Goal: Task Accomplishment & Management: Complete application form

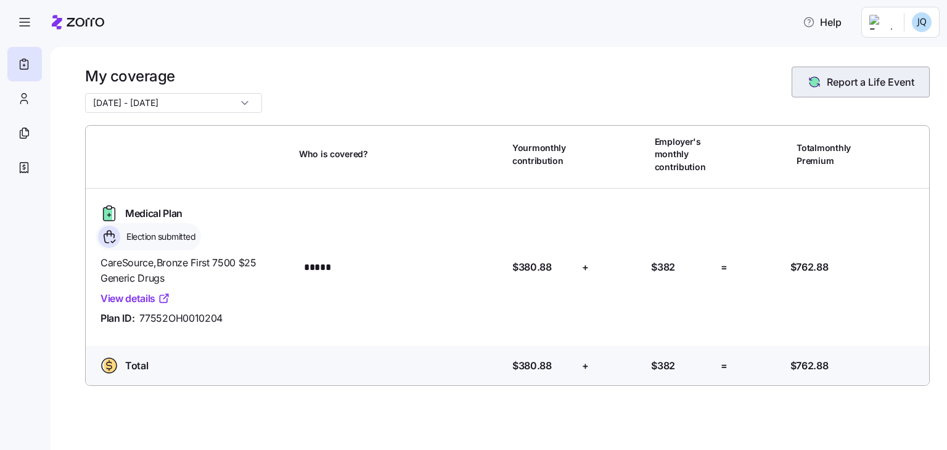
click at [852, 84] on span "Report a Life Event" at bounding box center [871, 82] width 88 height 15
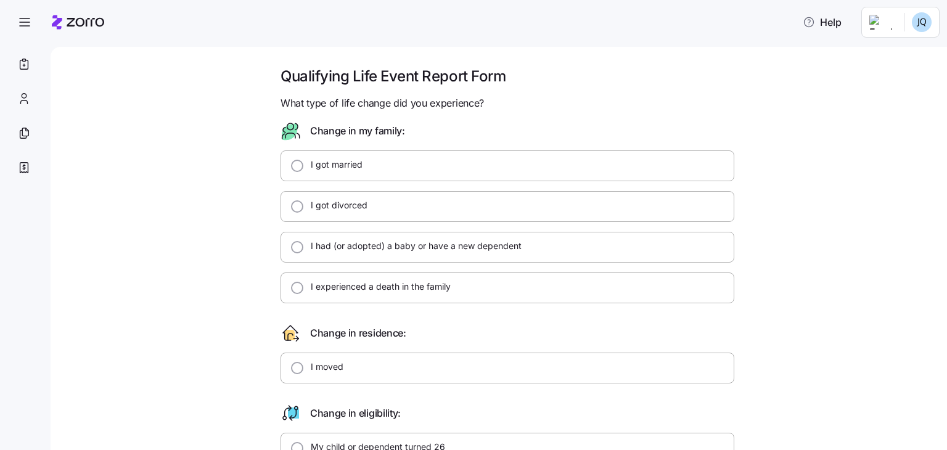
scroll to position [38, 0]
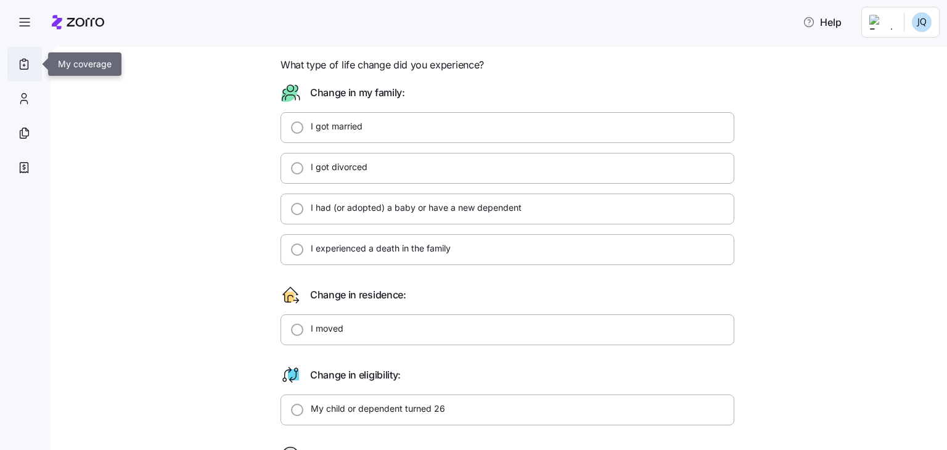
click at [26, 54] on div at bounding box center [24, 64] width 35 height 35
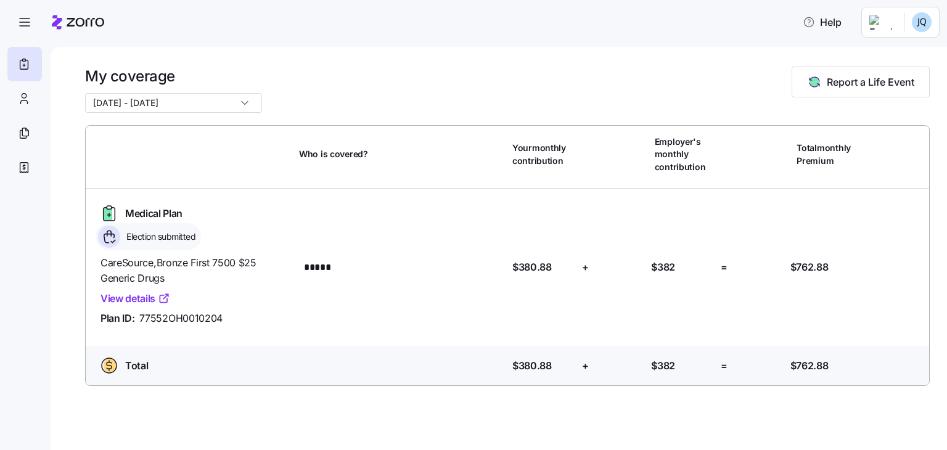
click at [129, 249] on div "Election submitted" at bounding box center [148, 236] width 105 height 27
click at [144, 302] on link "View details" at bounding box center [136, 298] width 70 height 15
click at [8, 6] on button "button" at bounding box center [24, 22] width 35 height 35
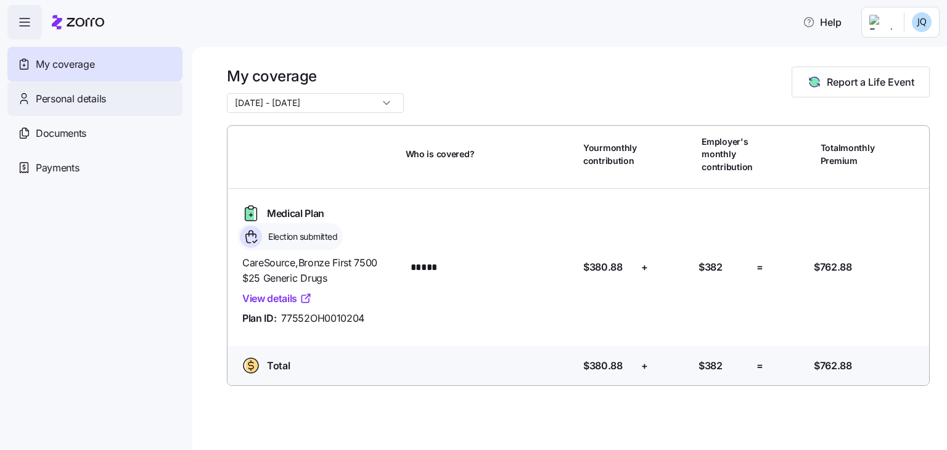
click at [60, 92] on span "Personal details" at bounding box center [71, 98] width 70 height 15
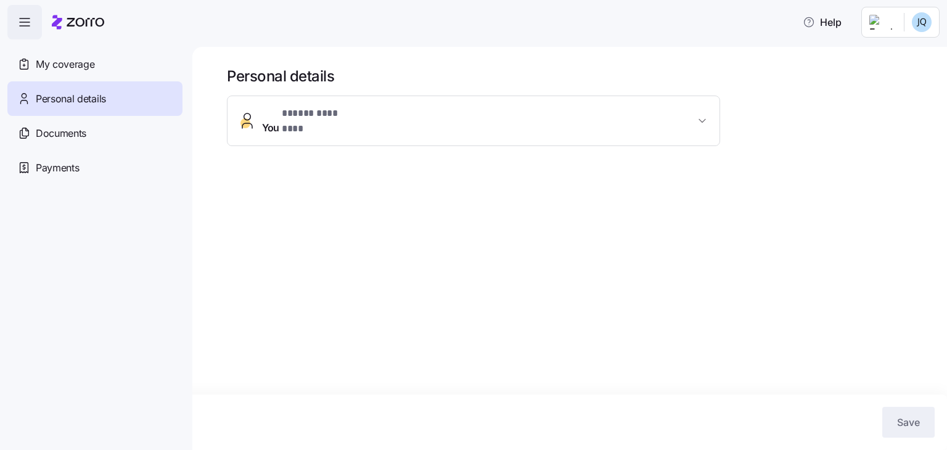
click at [446, 78] on h1 "Personal details" at bounding box center [578, 76] width 703 height 19
click at [430, 119] on span "You * ***** ******** *" at bounding box center [478, 121] width 433 height 30
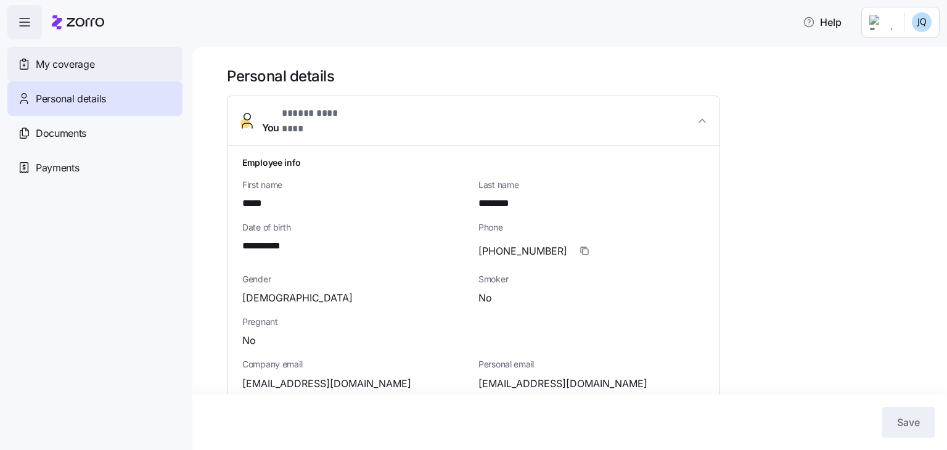
click at [68, 64] on span "My coverage" at bounding box center [65, 64] width 59 height 15
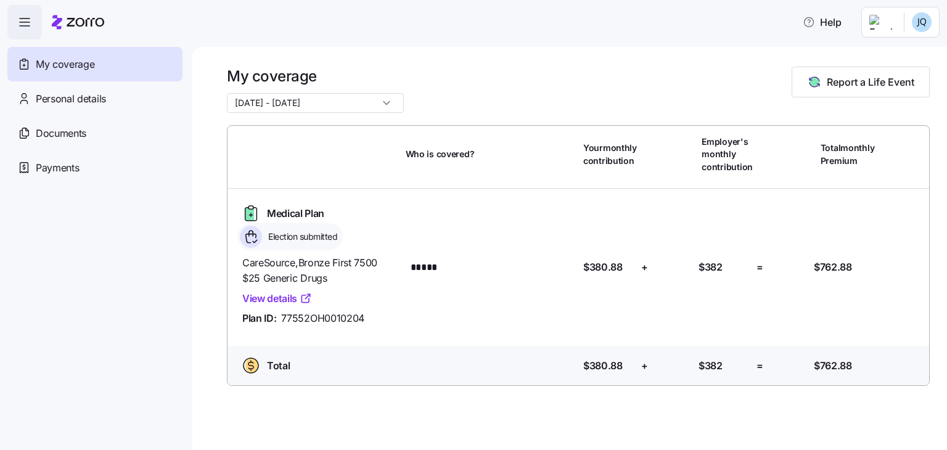
click at [348, 104] on input "10/01/2025 - 12/31/2025" at bounding box center [315, 103] width 177 height 20
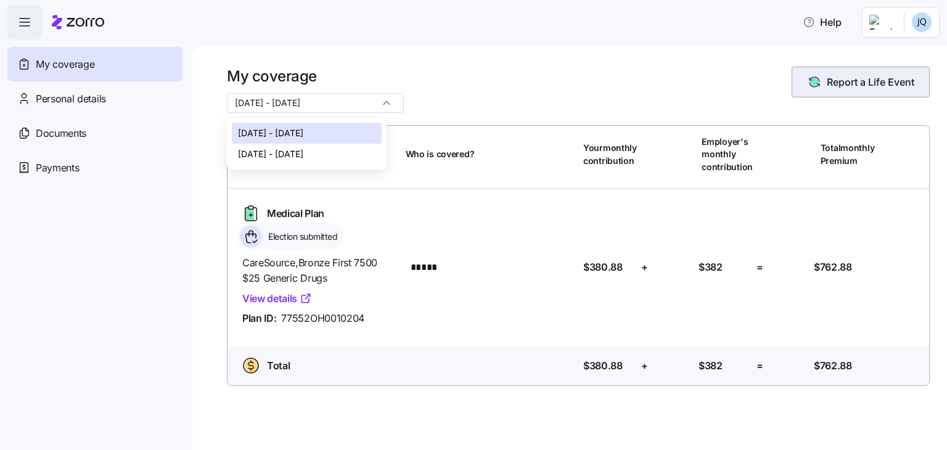
click at [846, 89] on button "Report a Life Event" at bounding box center [861, 82] width 138 height 31
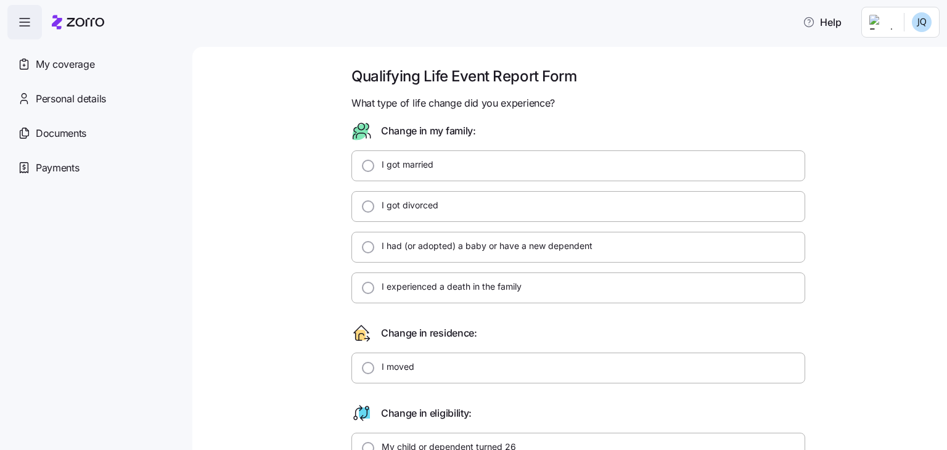
click at [31, 23] on icon "button" at bounding box center [24, 22] width 15 height 15
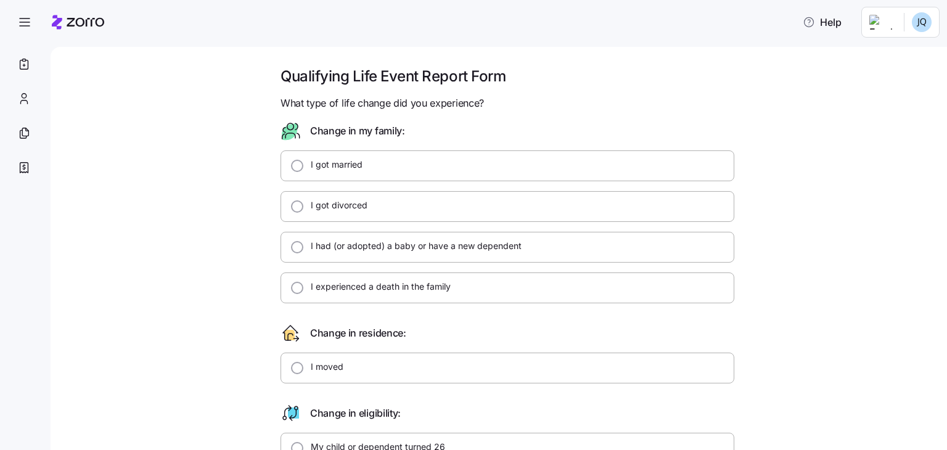
click at [47, 5] on div at bounding box center [55, 22] width 97 height 35
click at [93, 25] on icon at bounding box center [78, 22] width 52 height 15
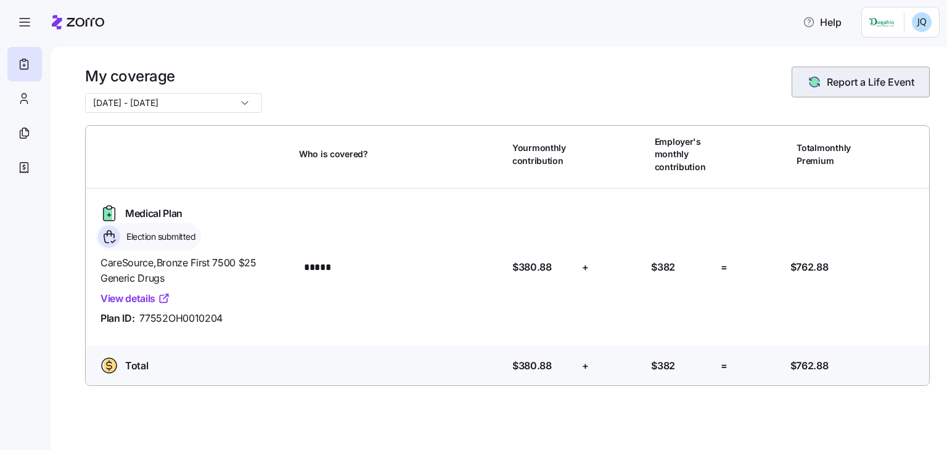
click at [820, 76] on icon "button" at bounding box center [814, 82] width 15 height 15
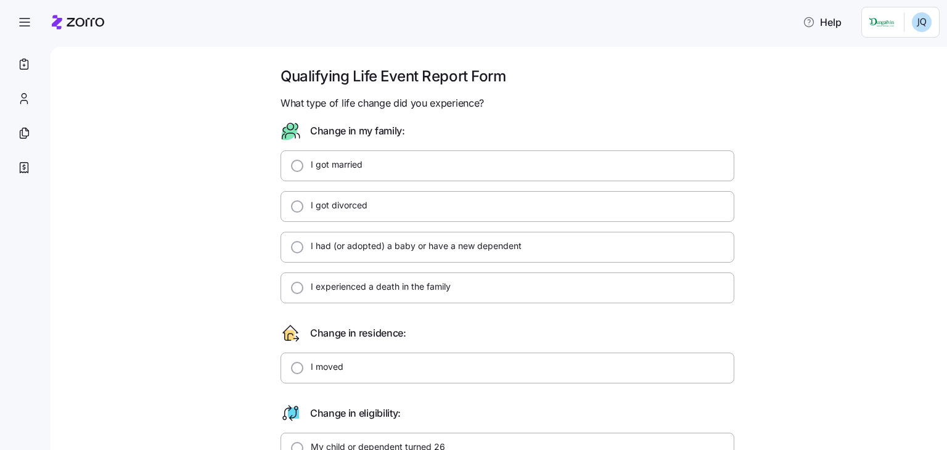
scroll to position [5, 0]
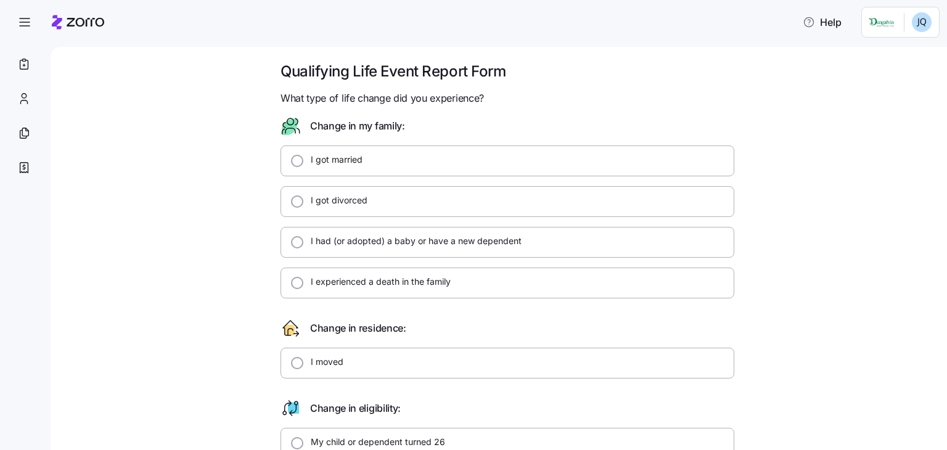
click at [325, 175] on div "I got married" at bounding box center [508, 161] width 454 height 31
radio input "true"
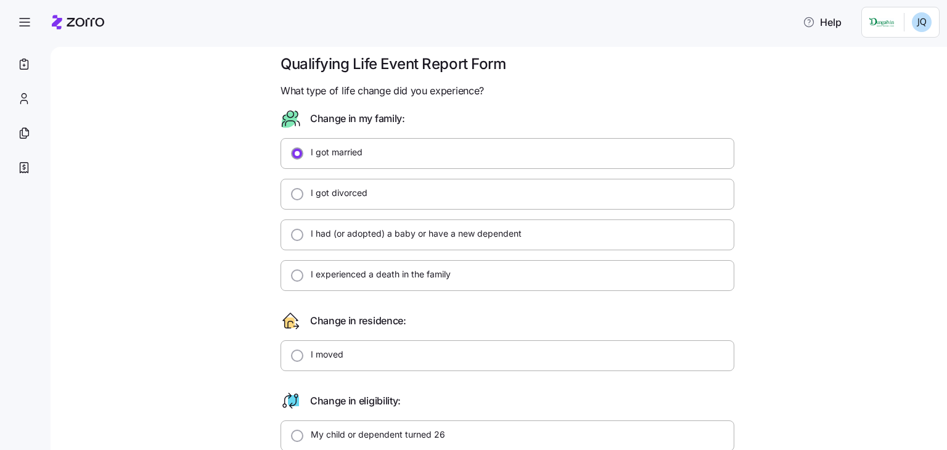
scroll to position [0, 0]
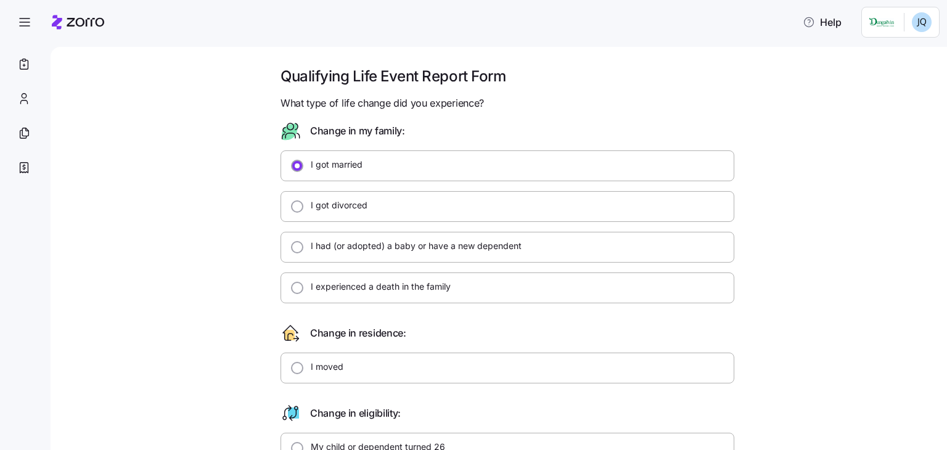
click at [320, 144] on div at bounding box center [508, 146] width 454 height 10
click at [311, 153] on div "I got married" at bounding box center [508, 165] width 454 height 31
click at [291, 165] on input "I got married" at bounding box center [297, 166] width 12 height 12
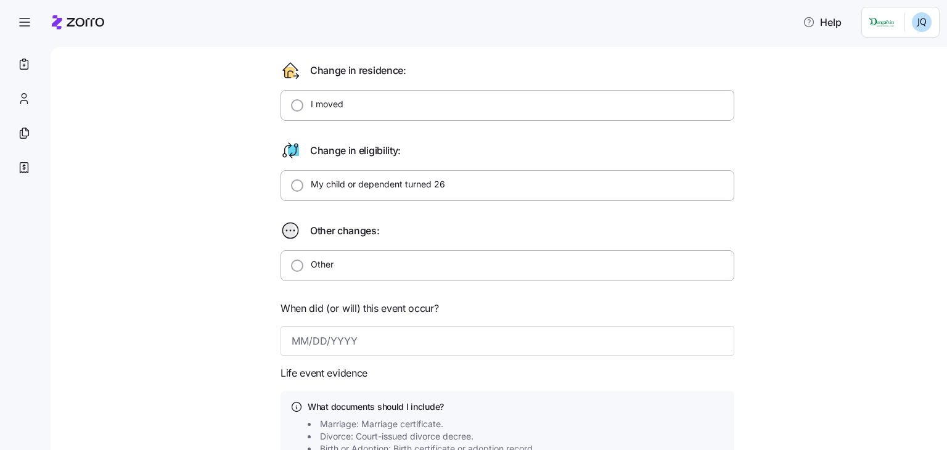
scroll to position [266, 0]
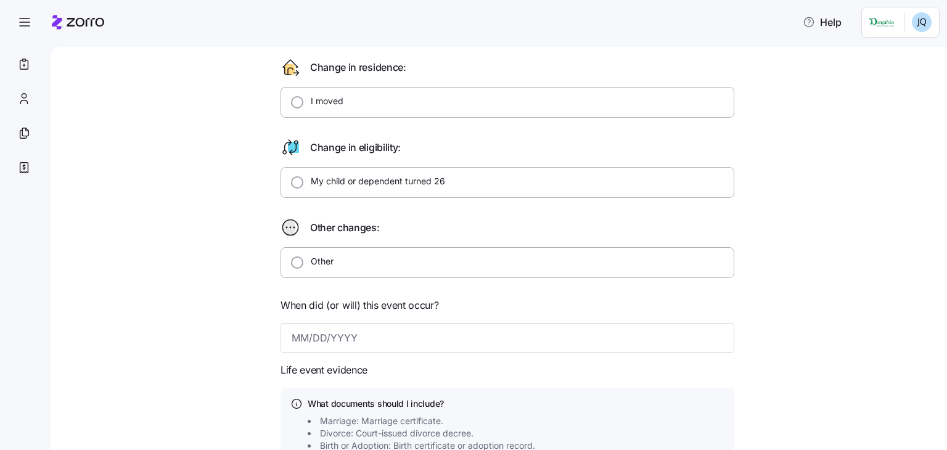
click at [292, 234] on icon at bounding box center [291, 228] width 20 height 20
click at [292, 242] on div at bounding box center [508, 242] width 454 height 10
click at [295, 257] on input "Other" at bounding box center [297, 263] width 12 height 12
radio input "true"
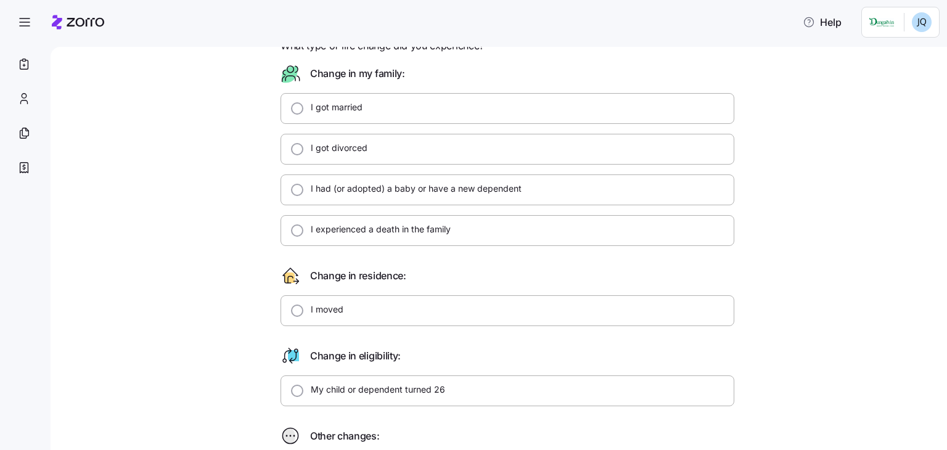
scroll to position [0, 0]
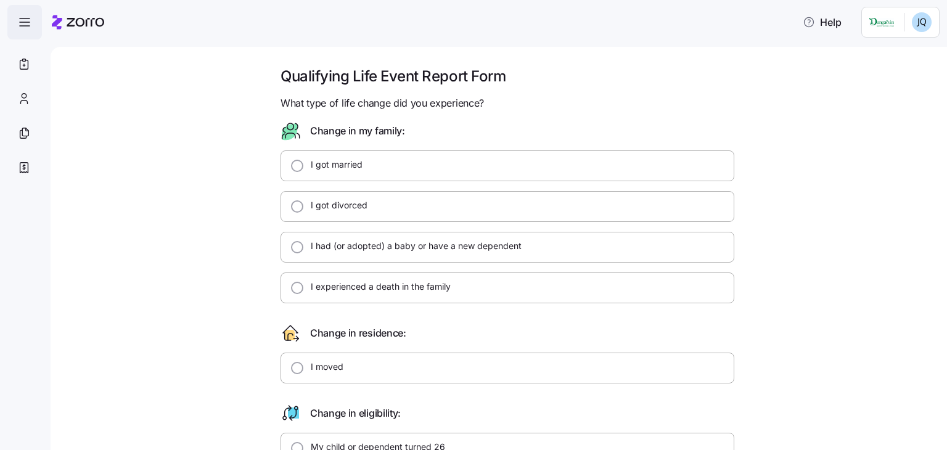
click at [23, 14] on span "button" at bounding box center [24, 22] width 33 height 33
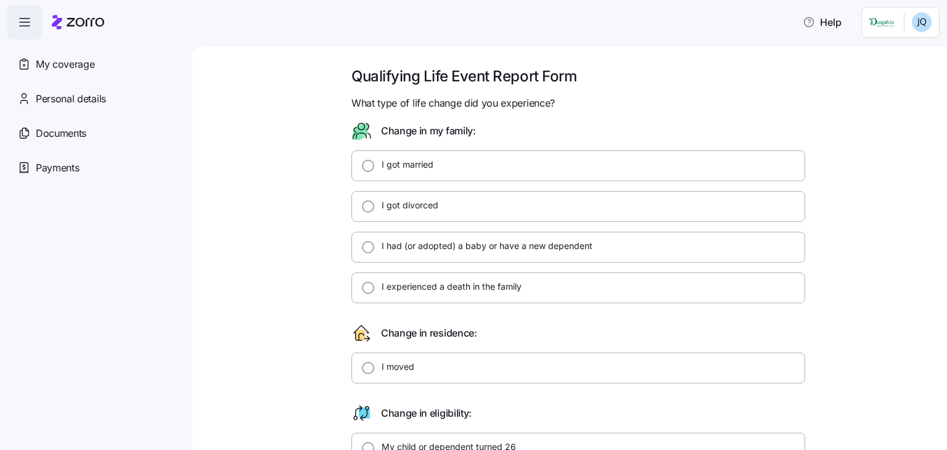
click at [935, 12] on html "Help My coverage Personal details Documents Partners hub Payments Qualifying Li…" at bounding box center [473, 221] width 947 height 443
click at [883, 78] on div "Log out" at bounding box center [889, 75] width 48 height 14
